Goal: Task Accomplishment & Management: Use online tool/utility

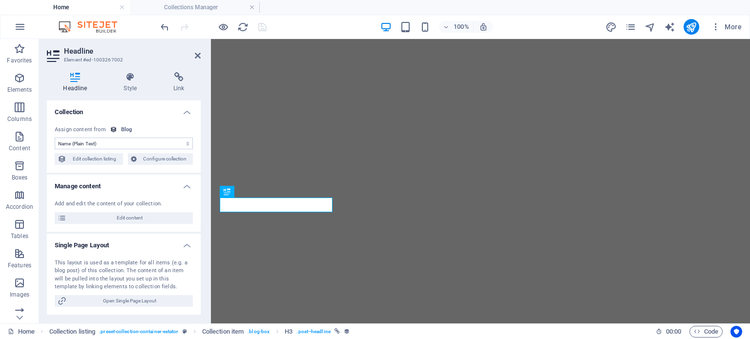
select select "name"
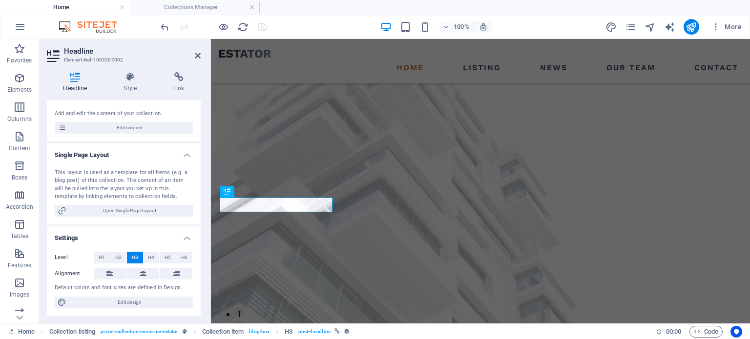
scroll to position [1027, 0]
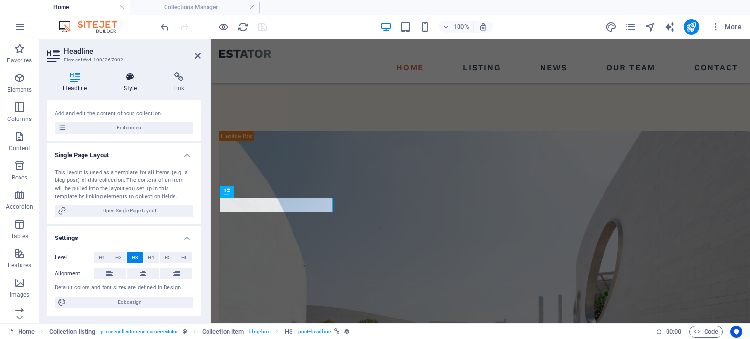
click at [134, 79] on icon at bounding box center [130, 77] width 46 height 10
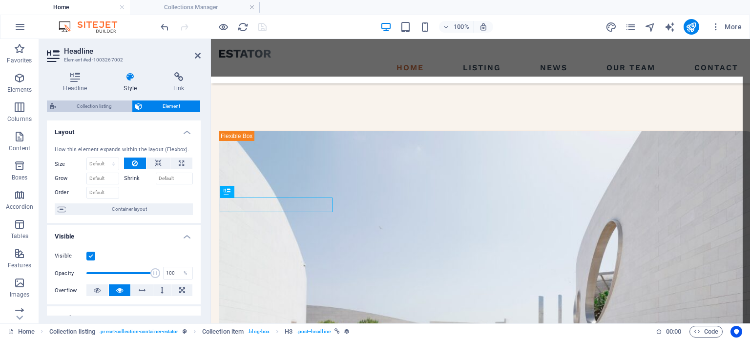
click at [96, 106] on span "Collection listing" at bounding box center [94, 107] width 70 height 12
select select "px"
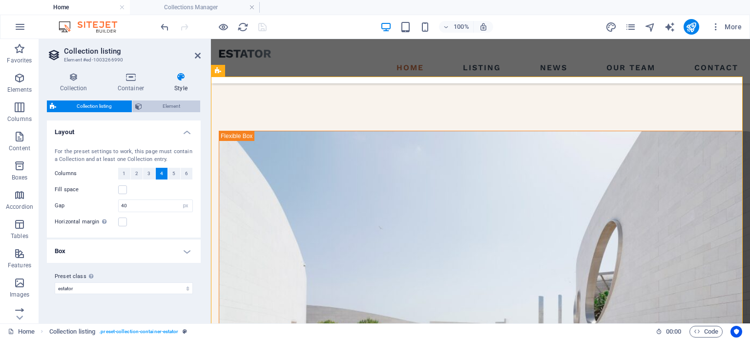
click at [175, 110] on span "Element" at bounding box center [171, 107] width 52 height 12
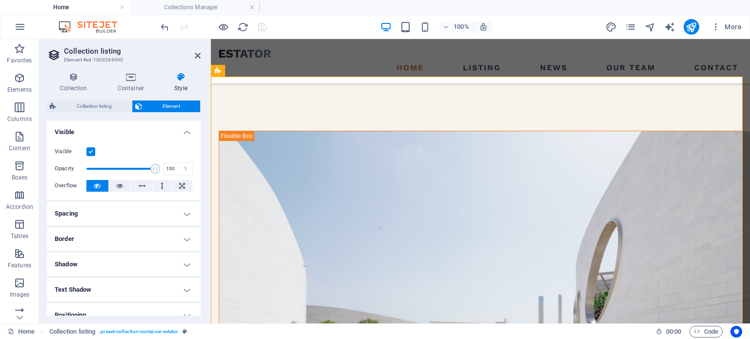
click at [179, 85] on h4 "Style" at bounding box center [181, 82] width 40 height 21
click at [128, 77] on icon at bounding box center [130, 77] width 53 height 10
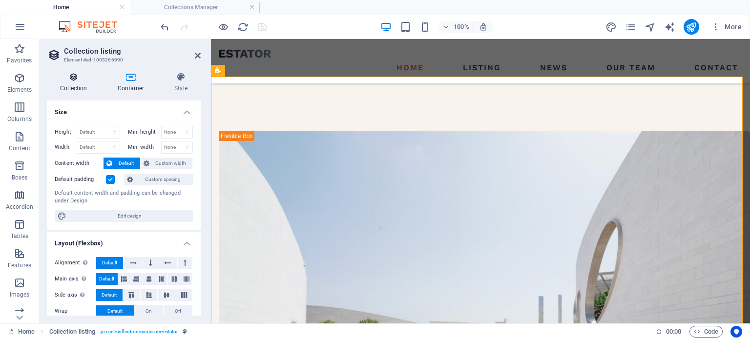
click at [74, 79] on icon at bounding box center [74, 77] width 54 height 10
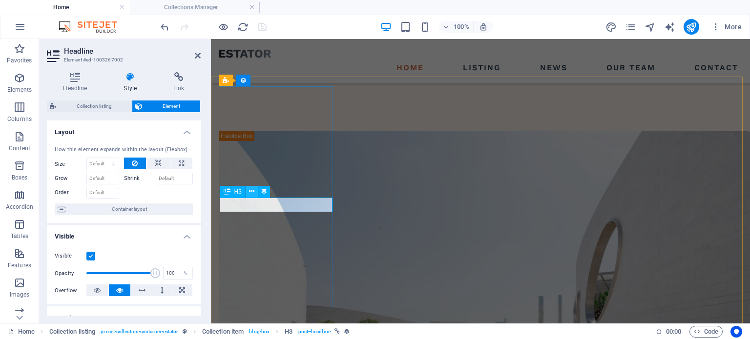
click at [250, 191] on icon at bounding box center [251, 191] width 5 height 10
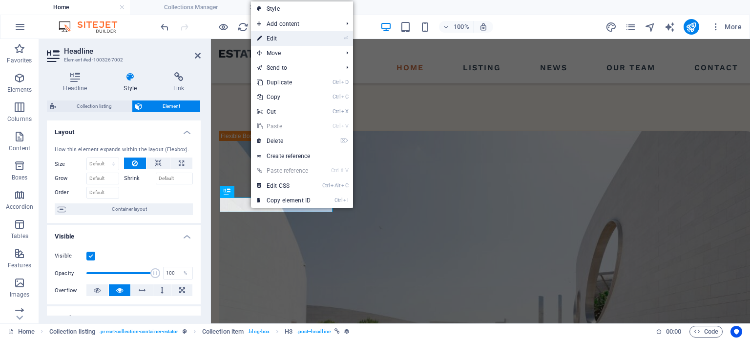
click at [273, 40] on link "⏎ Edit" at bounding box center [283, 38] width 65 height 15
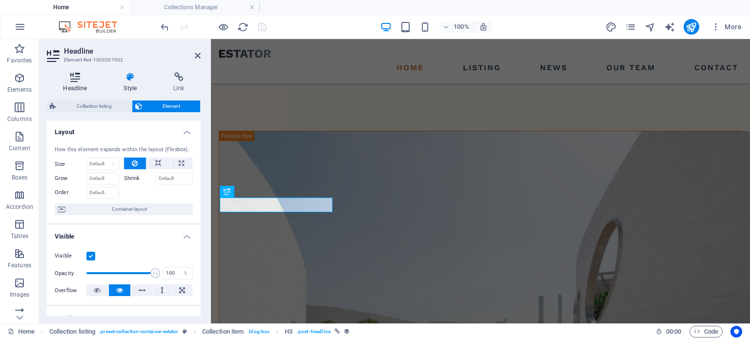
click at [70, 82] on h4 "Headline" at bounding box center [77, 82] width 61 height 21
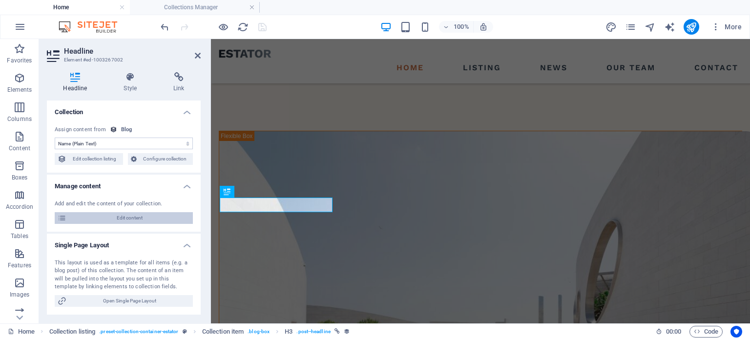
click at [141, 219] on span "Edit content" at bounding box center [129, 218] width 121 height 12
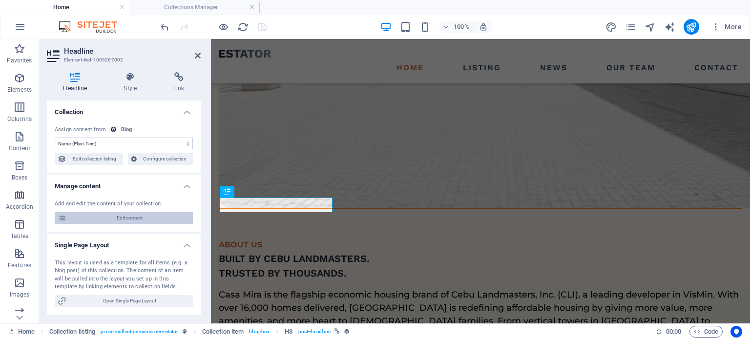
select select "Estate"
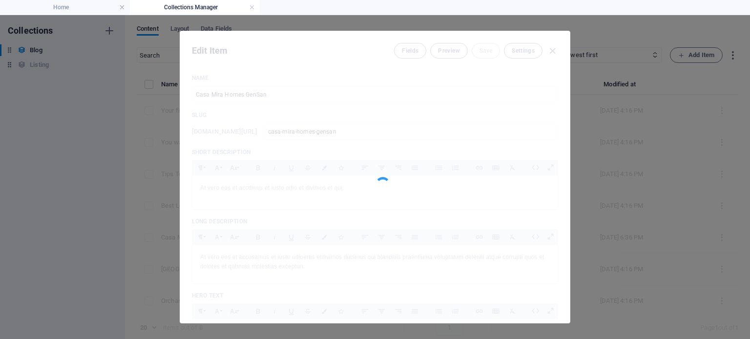
scroll to position [0, 0]
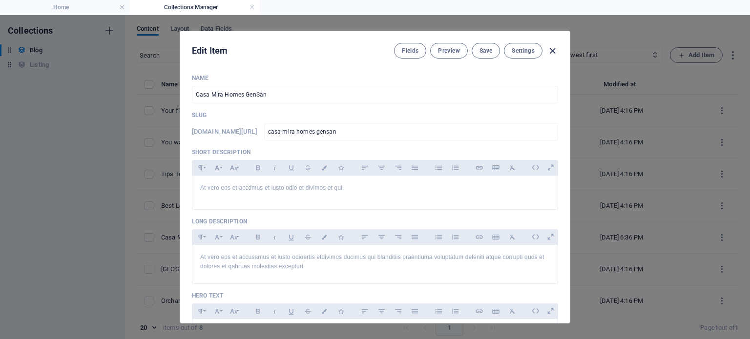
click at [553, 50] on icon "button" at bounding box center [552, 50] width 11 height 11
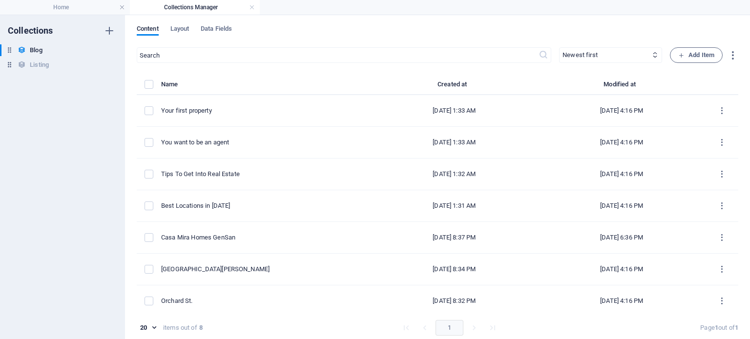
type input "[DATE]"
type input "casa-mira-homes-gensan"
click at [31, 67] on h6 "Listing" at bounding box center [39, 65] width 19 height 12
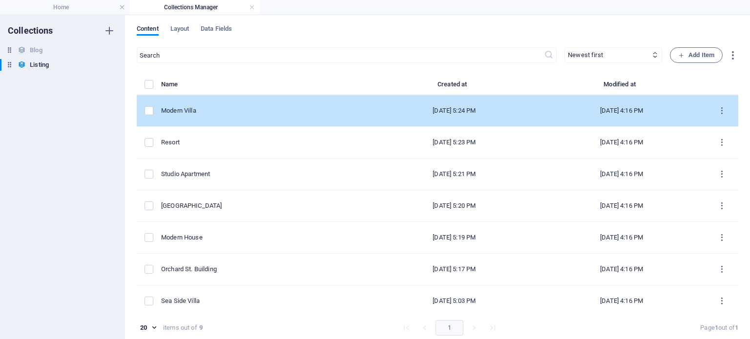
click at [213, 109] on div "Modern Villa" at bounding box center [262, 110] width 202 height 9
select select "Villa"
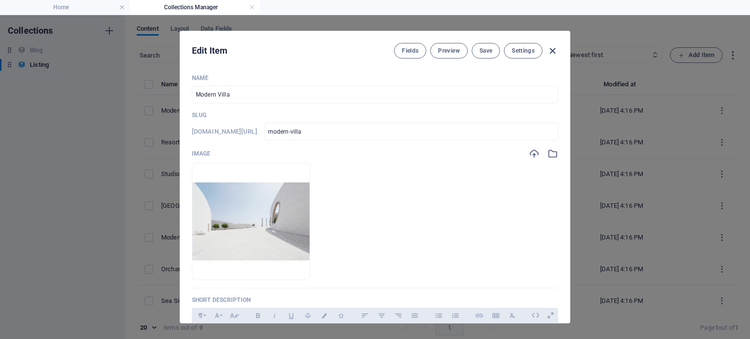
click at [552, 50] on icon "button" at bounding box center [552, 50] width 11 height 11
checkbox input "false"
type input "modern-villa"
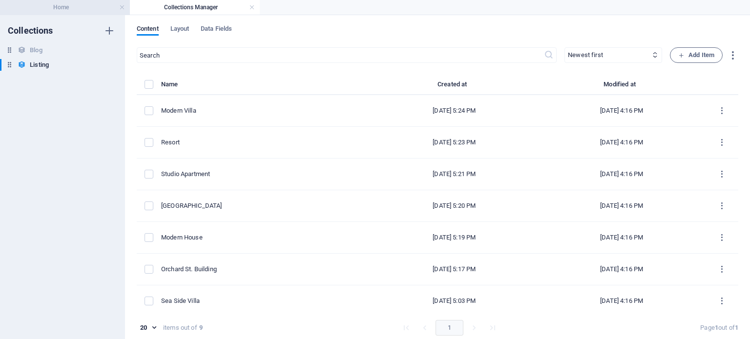
click at [74, 5] on h4 "Home" at bounding box center [65, 7] width 130 height 11
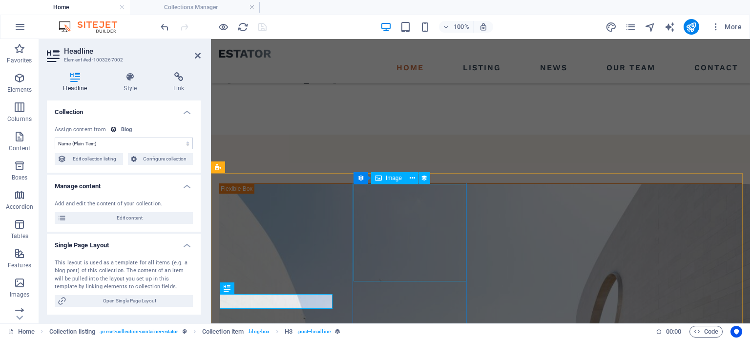
scroll to position [1027, 0]
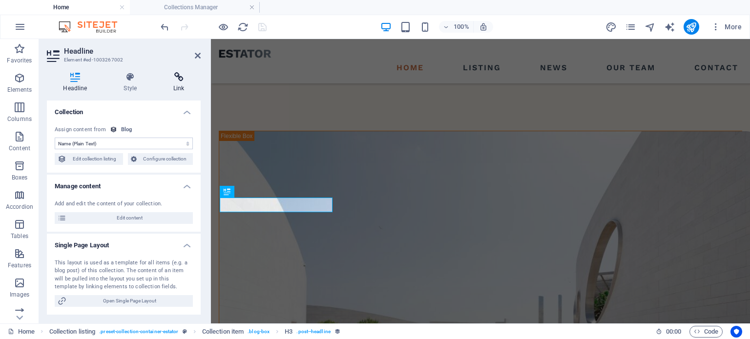
click at [182, 82] on icon at bounding box center [178, 77] width 43 height 10
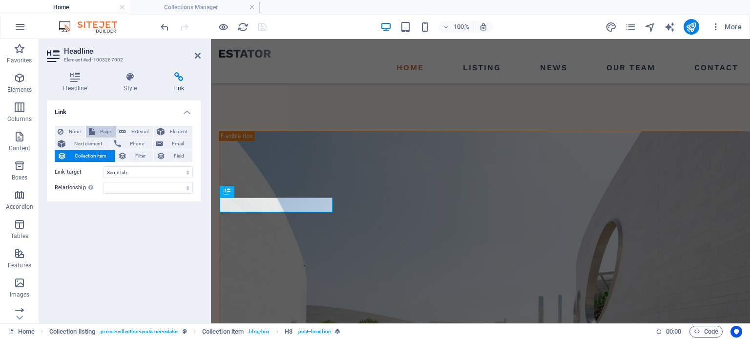
click at [102, 130] on span "Page" at bounding box center [105, 132] width 15 height 12
select select
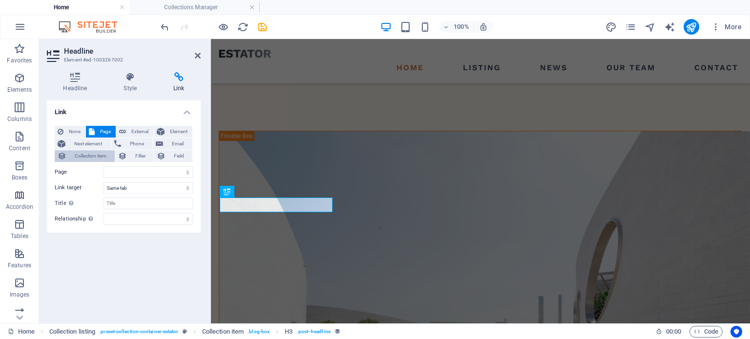
click at [97, 157] on span "Collection item" at bounding box center [90, 156] width 42 height 12
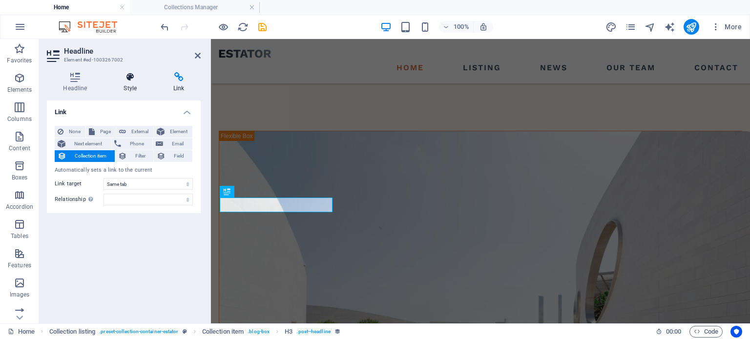
click at [145, 76] on icon at bounding box center [130, 77] width 46 height 10
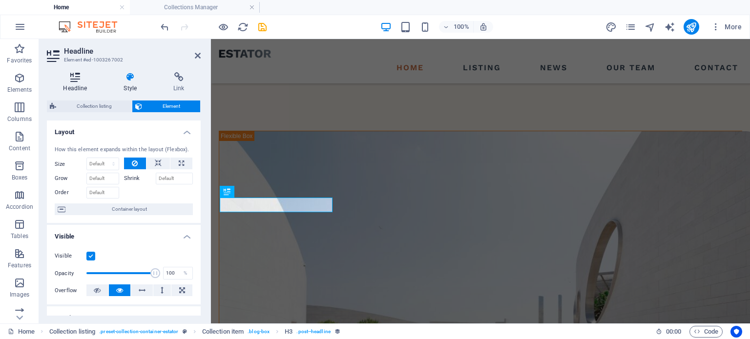
click at [82, 81] on icon at bounding box center [75, 77] width 57 height 10
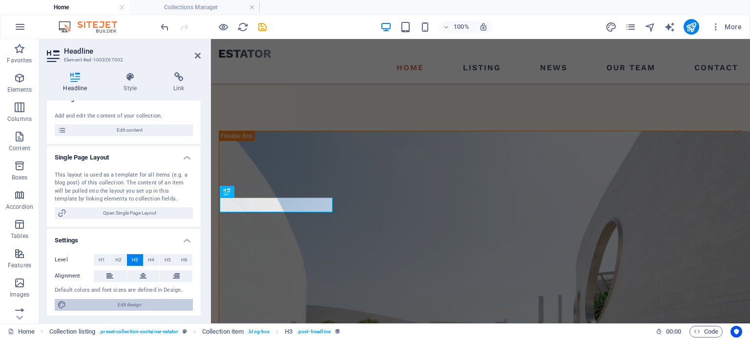
scroll to position [90, 0]
click at [115, 304] on span "Edit design" at bounding box center [129, 303] width 121 height 12
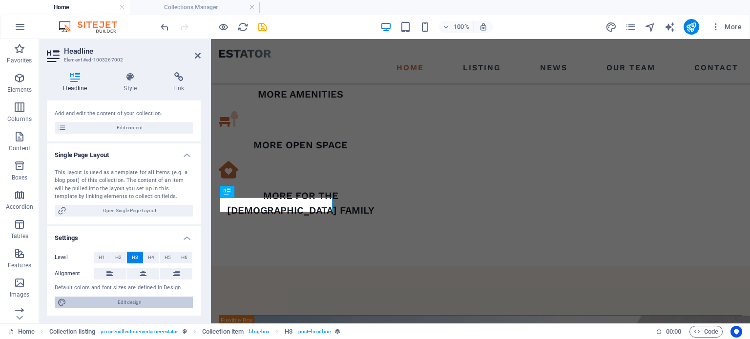
scroll to position [1240, 0]
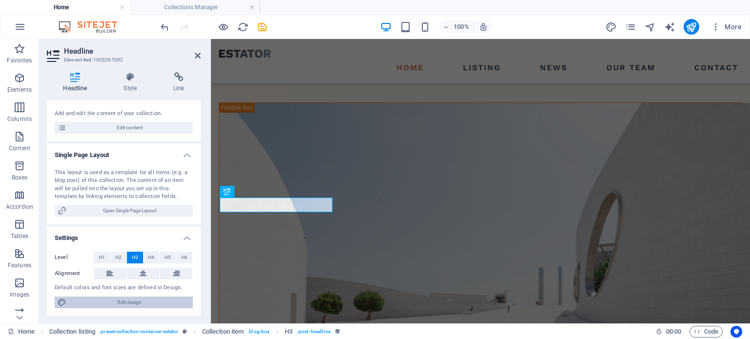
select select "px"
select select "500"
select select "px"
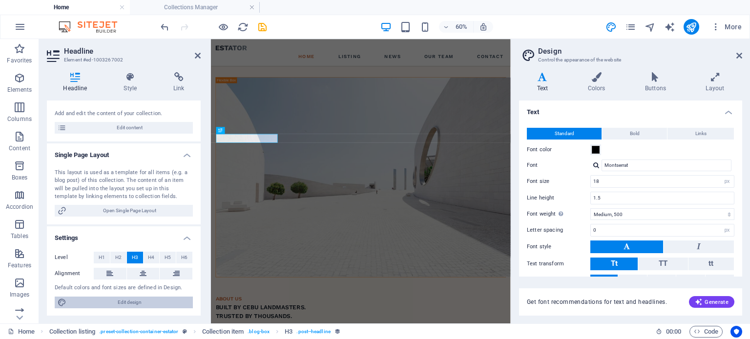
click at [115, 304] on span "Edit design" at bounding box center [129, 303] width 121 height 12
click at [740, 57] on icon at bounding box center [739, 56] width 6 height 8
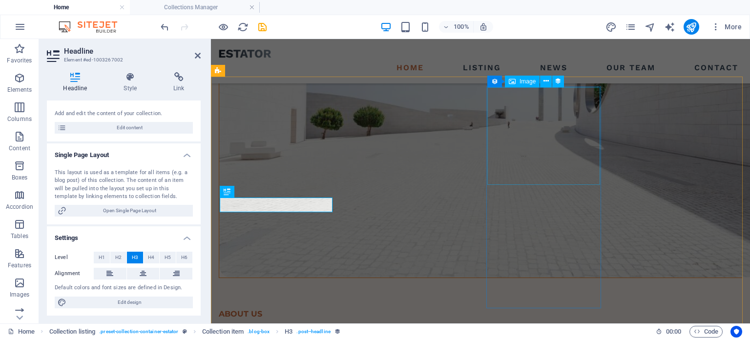
scroll to position [1027, 0]
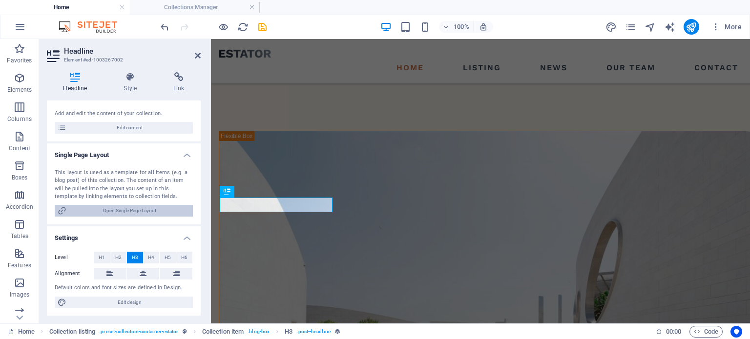
click at [123, 212] on span "Open Single Page Layout" at bounding box center [129, 211] width 121 height 12
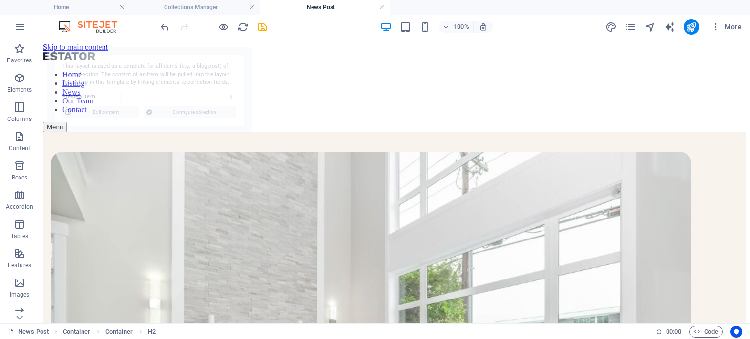
scroll to position [0, 0]
select select "68de34cae59f367cb90b912c"
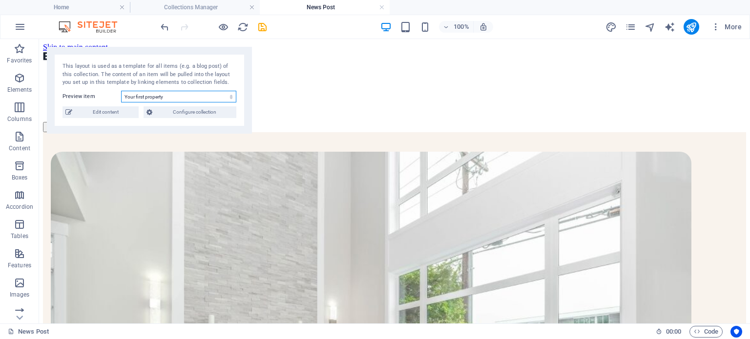
click at [204, 96] on select "Your first property You want to be an agent Tips To Get Into Real Estate Best L…" at bounding box center [178, 97] width 115 height 12
click at [204, 97] on select "Your first property You want to be an agent Tips To Get Into Real Estate Best L…" at bounding box center [178, 97] width 115 height 12
click at [107, 114] on span "Edit content" at bounding box center [105, 112] width 61 height 12
select select "Investment"
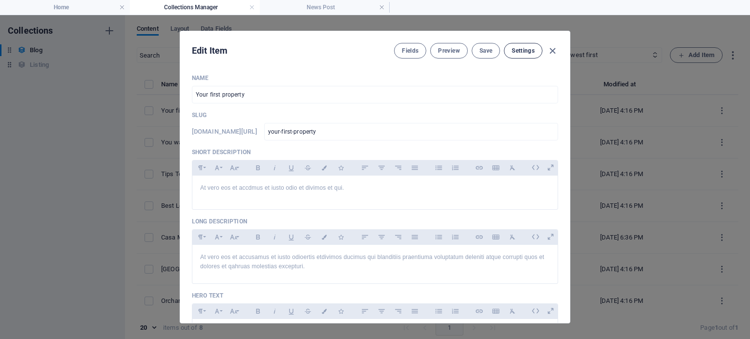
click at [519, 52] on span "Settings" at bounding box center [523, 51] width 23 height 8
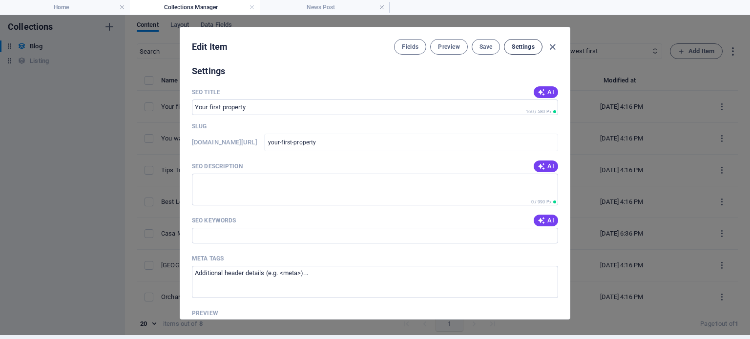
scroll to position [762, 0]
click at [554, 46] on icon "button" at bounding box center [552, 46] width 11 height 11
type input "[DATE]"
type input "your-first-property"
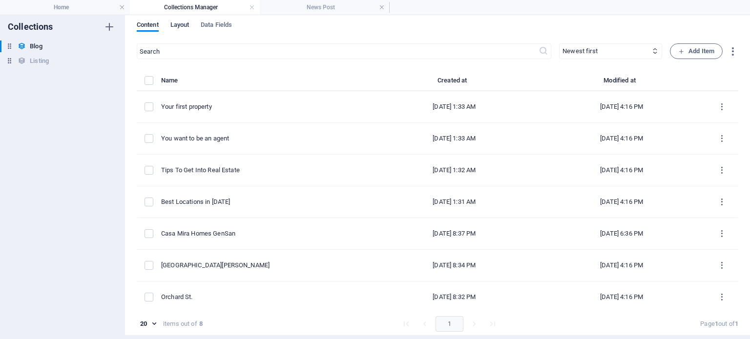
click at [182, 25] on span "Layout" at bounding box center [179, 26] width 19 height 14
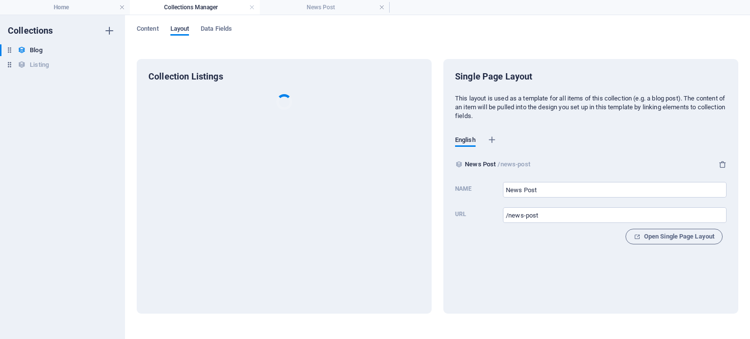
scroll to position [0, 0]
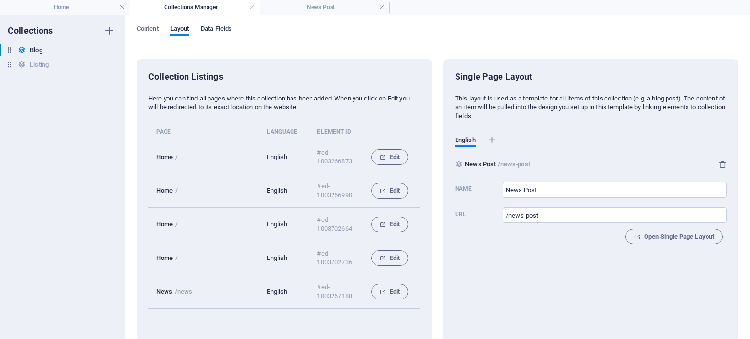
click at [209, 33] on span "Data Fields" at bounding box center [216, 30] width 31 height 14
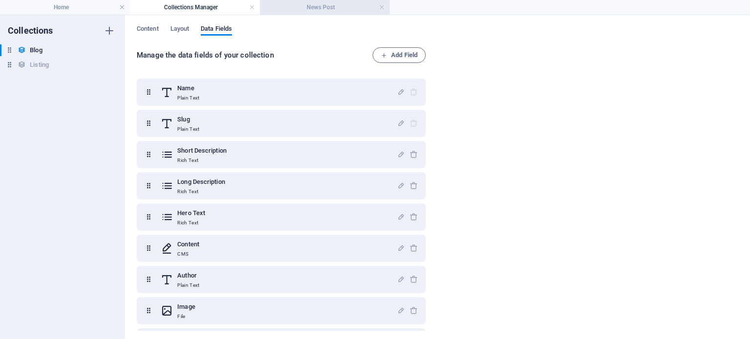
click at [302, 3] on h4 "News Post" at bounding box center [325, 7] width 130 height 11
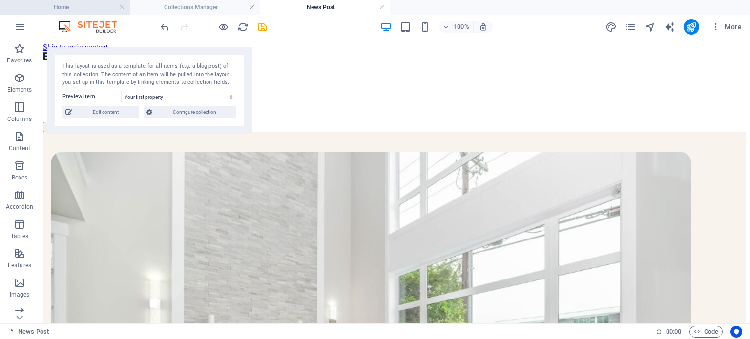
click at [72, 11] on h4 "Home" at bounding box center [65, 7] width 130 height 11
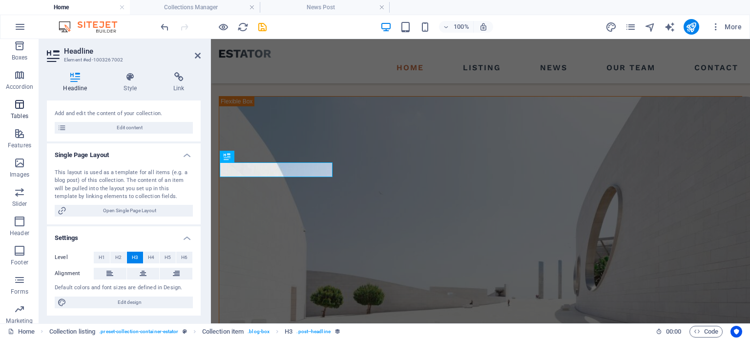
scroll to position [154, 0]
click at [730, 28] on span "More" at bounding box center [726, 27] width 31 height 10
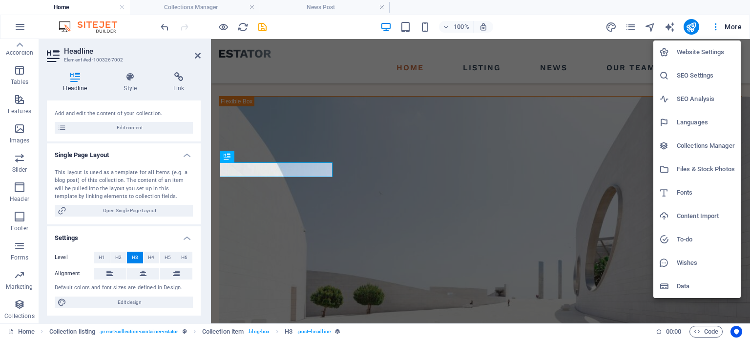
click at [707, 55] on h6 "Website Settings" at bounding box center [706, 52] width 58 height 12
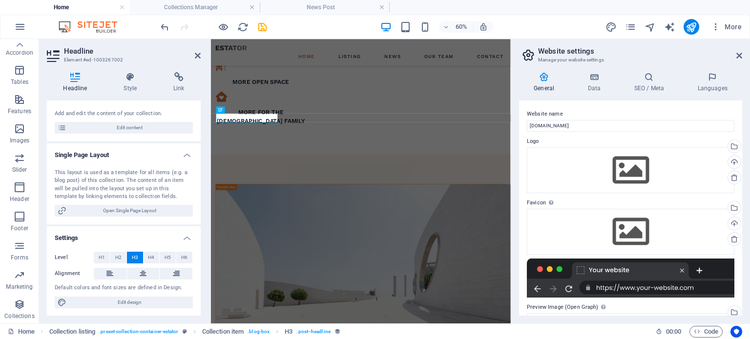
scroll to position [1274, 0]
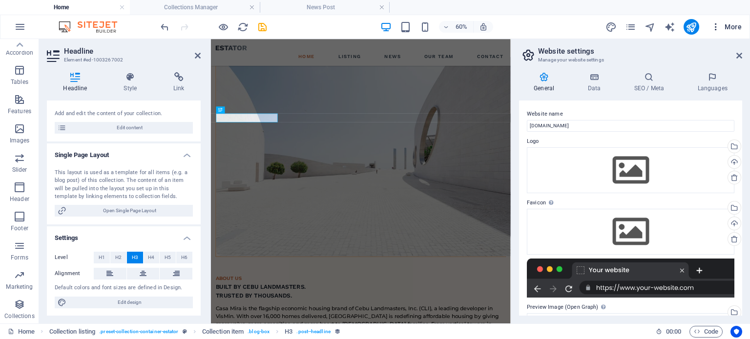
click at [731, 25] on span "More" at bounding box center [726, 27] width 31 height 10
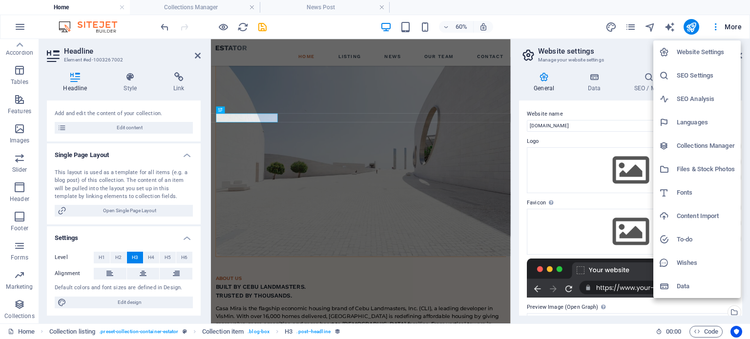
click at [700, 148] on h6 "Collections Manager" at bounding box center [706, 146] width 58 height 12
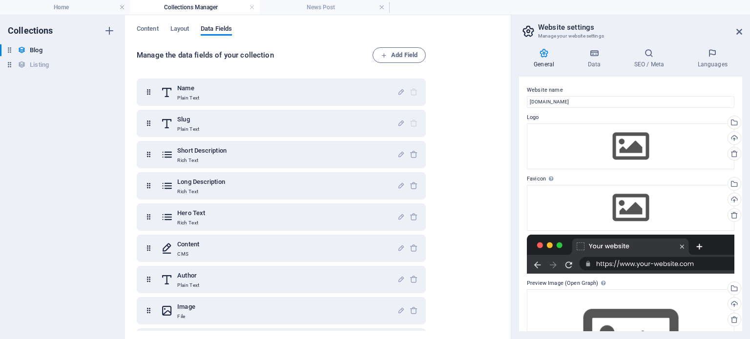
scroll to position [0, 0]
click at [737, 35] on icon at bounding box center [739, 32] width 6 height 8
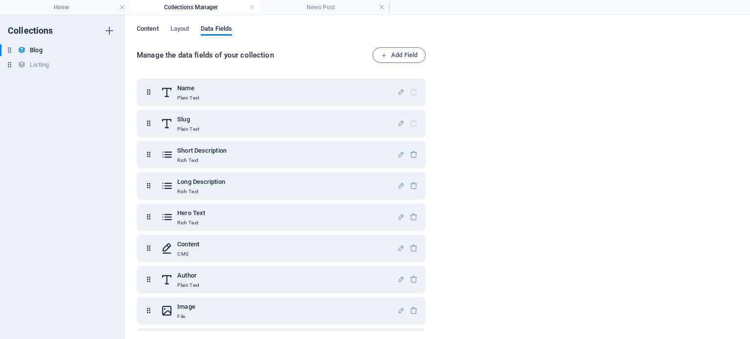
click at [149, 29] on span "Content" at bounding box center [148, 30] width 22 height 14
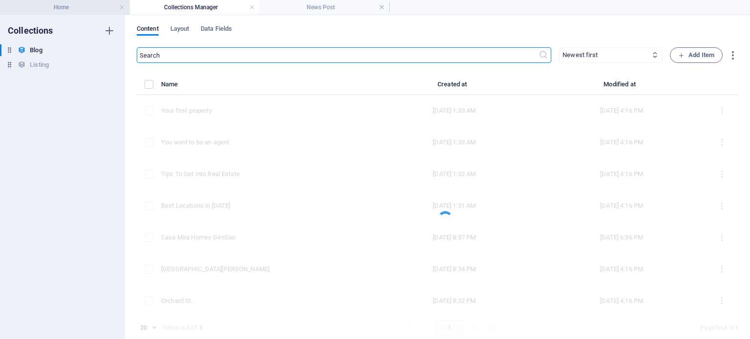
click at [64, 7] on h4 "Home" at bounding box center [65, 7] width 130 height 11
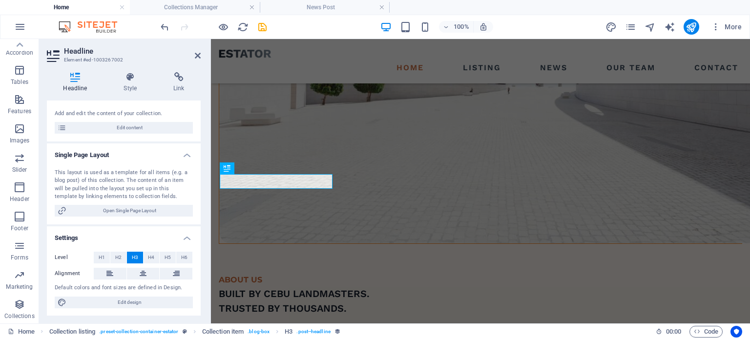
scroll to position [1050, 0]
